Goal: Submit feedback/report problem

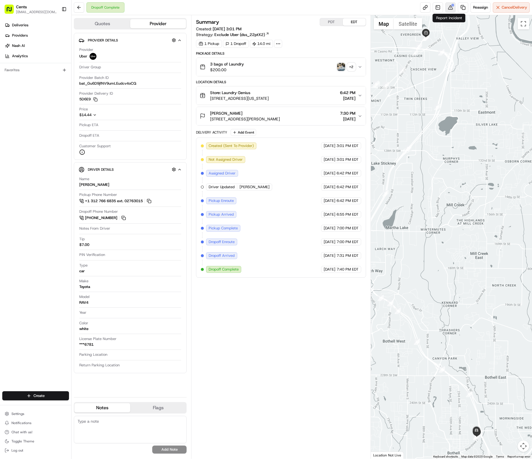
click at [446, 9] on button at bounding box center [450, 7] width 10 height 10
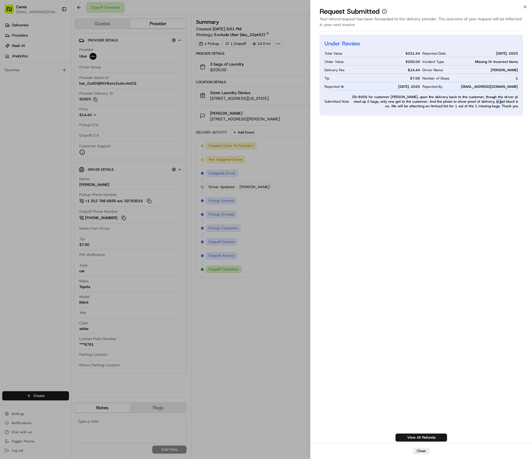
drag, startPoint x: 481, startPoint y: 101, endPoint x: 487, endPoint y: 101, distance: 6.3
click at [487, 101] on span "DS-8956 for customer [PERSON_NAME], upon the delivery back to the customer, tho…" at bounding box center [434, 102] width 167 height 14
drag, startPoint x: 369, startPoint y: 103, endPoint x: 397, endPoint y: 102, distance: 28.3
click at [397, 102] on span "DS-8956 for customer [PERSON_NAME], upon the delivery back to the customer, tho…" at bounding box center [434, 102] width 167 height 14
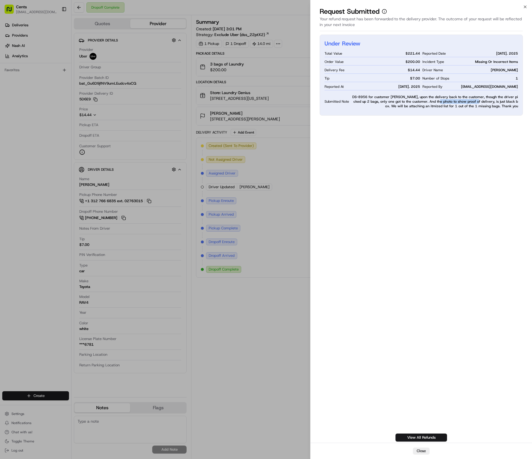
drag, startPoint x: 435, startPoint y: 102, endPoint x: 464, endPoint y: 102, distance: 29.5
click at [464, 102] on span "DS-8956 for customer [PERSON_NAME], upon the delivery back to the customer, tho…" at bounding box center [434, 102] width 167 height 14
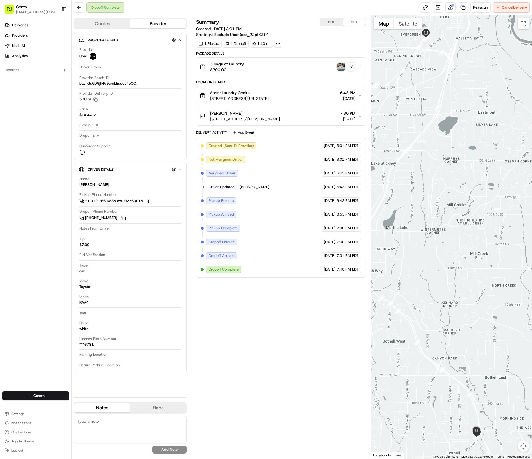
click at [341, 68] on img "button" at bounding box center [341, 67] width 8 height 8
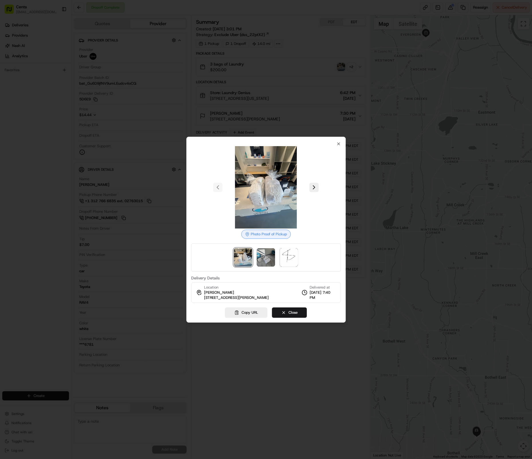
click at [264, 253] on img at bounding box center [266, 257] width 18 height 18
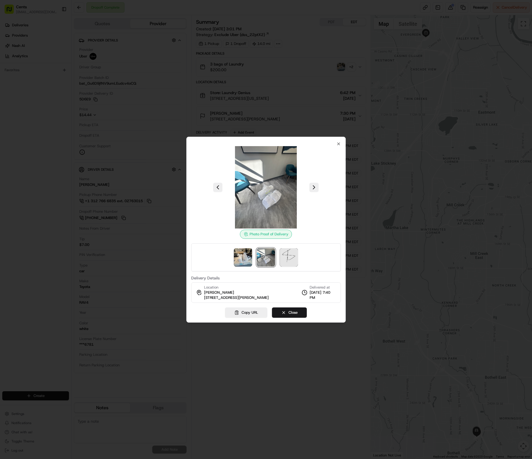
click at [298, 255] on img at bounding box center [289, 257] width 18 height 18
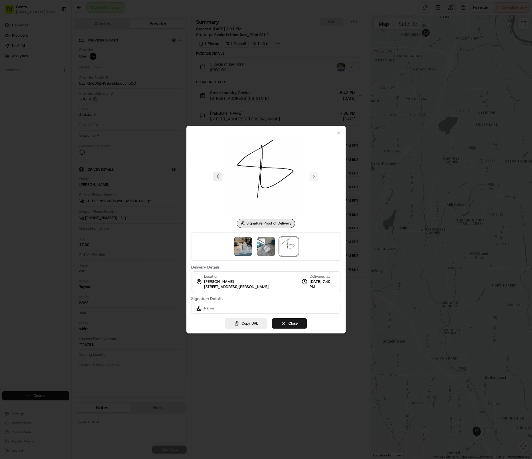
click at [247, 249] on img at bounding box center [243, 247] width 18 height 18
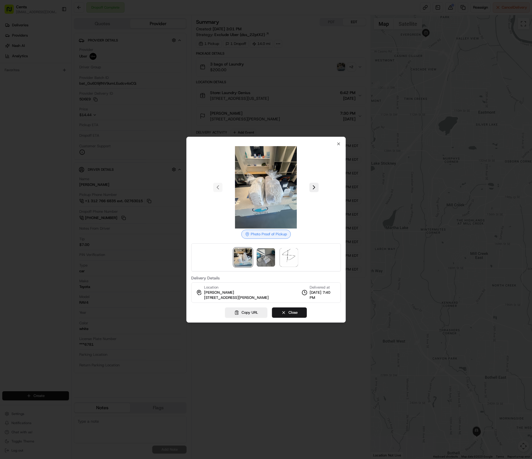
click at [263, 248] on img at bounding box center [266, 257] width 18 height 18
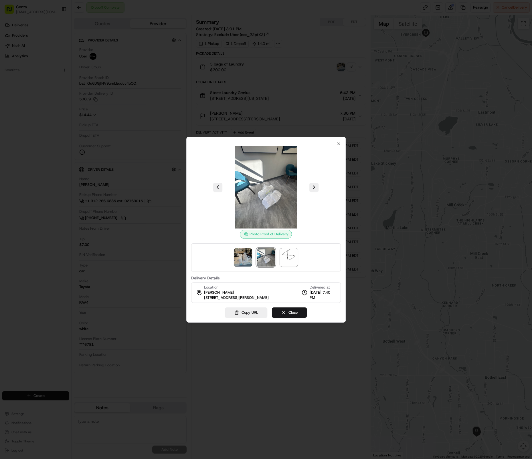
click at [247, 249] on img at bounding box center [243, 257] width 18 height 18
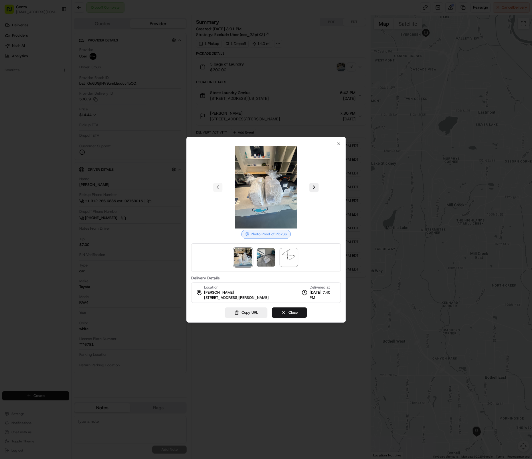
click at [262, 252] on img at bounding box center [266, 257] width 18 height 18
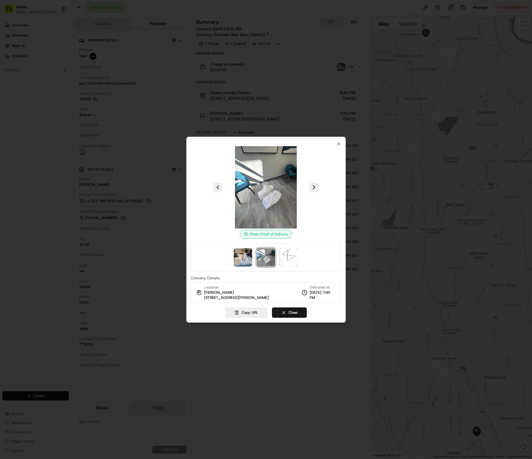
click at [235, 244] on div at bounding box center [266, 258] width 150 height 28
click at [250, 245] on div at bounding box center [266, 258] width 150 height 28
click at [248, 257] on img at bounding box center [243, 257] width 18 height 18
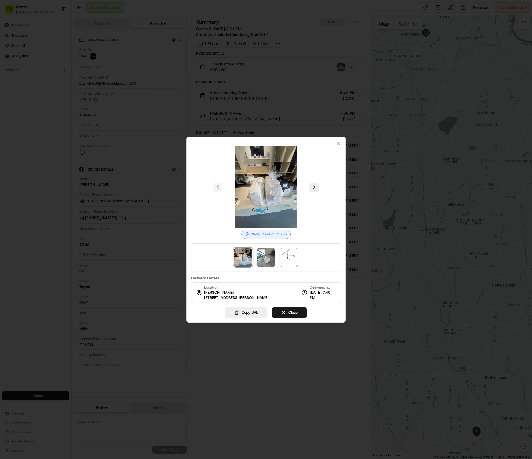
click at [255, 257] on div at bounding box center [266, 258] width 150 height 28
click at [259, 256] on img at bounding box center [266, 257] width 18 height 18
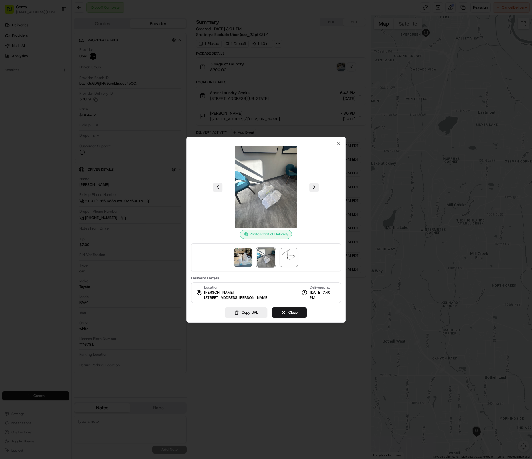
click at [339, 143] on icon "button" at bounding box center [338, 144] width 5 height 5
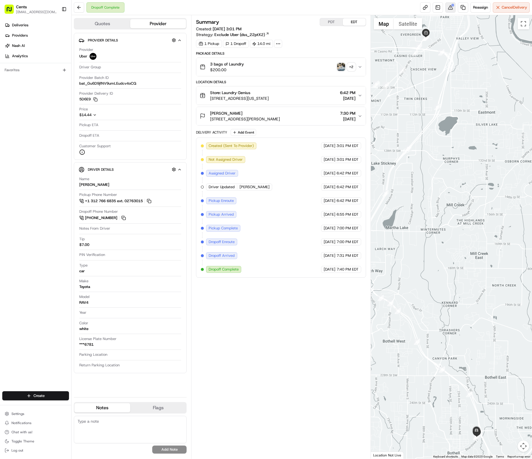
drag, startPoint x: 457, startPoint y: 7, endPoint x: 448, endPoint y: 11, distance: 9.6
click at [448, 11] on div "Reassign Cancel Delivery" at bounding box center [475, 7] width 110 height 10
click at [448, 11] on button at bounding box center [450, 7] width 10 height 10
click at [451, 7] on button at bounding box center [450, 7] width 10 height 10
click at [452, 9] on button at bounding box center [450, 7] width 10 height 10
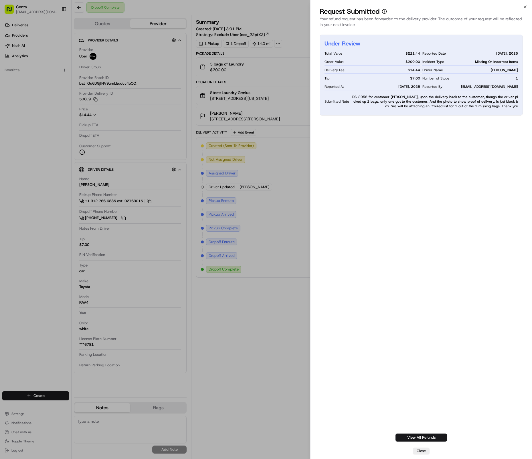
click at [415, 71] on span "$ 14.44" at bounding box center [414, 70] width 12 height 5
